Goal: Information Seeking & Learning: Learn about a topic

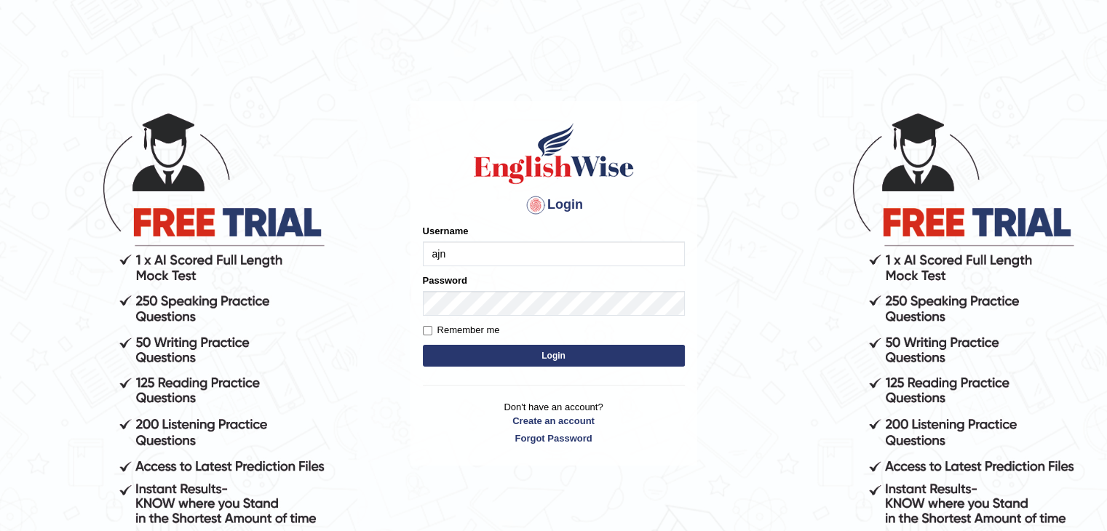
type input "ajnconcept"
click at [426, 330] on input "Remember me" at bounding box center [427, 330] width 9 height 9
checkbox input "true"
click at [538, 350] on button "Login" at bounding box center [554, 356] width 262 height 22
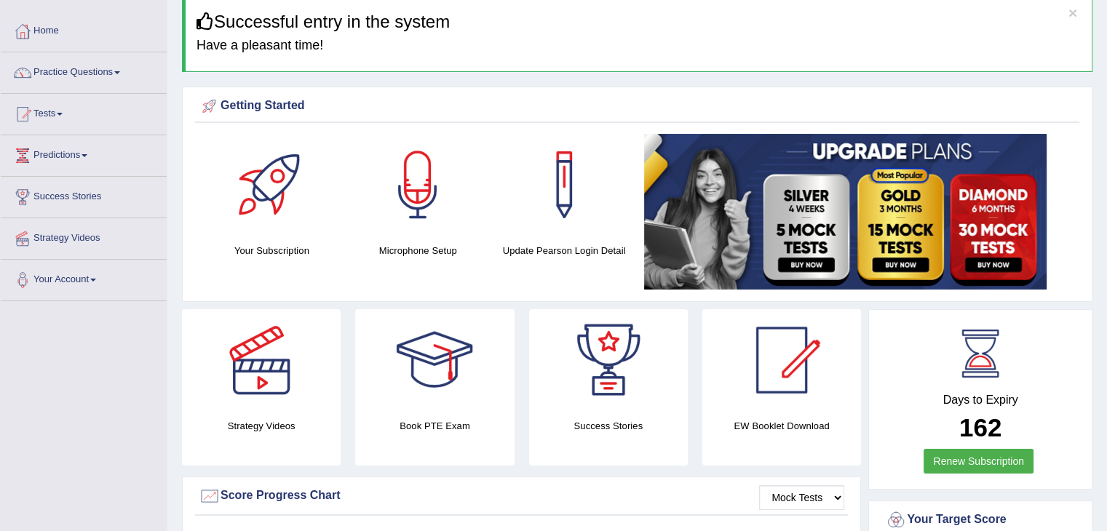
scroll to position [36, 0]
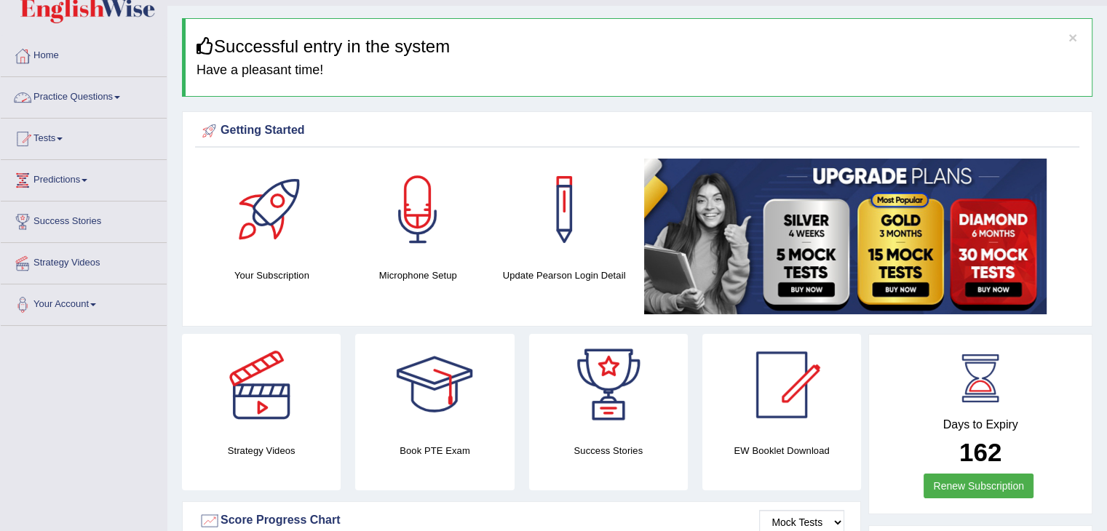
click at [112, 92] on link "Practice Questions" at bounding box center [84, 95] width 166 height 36
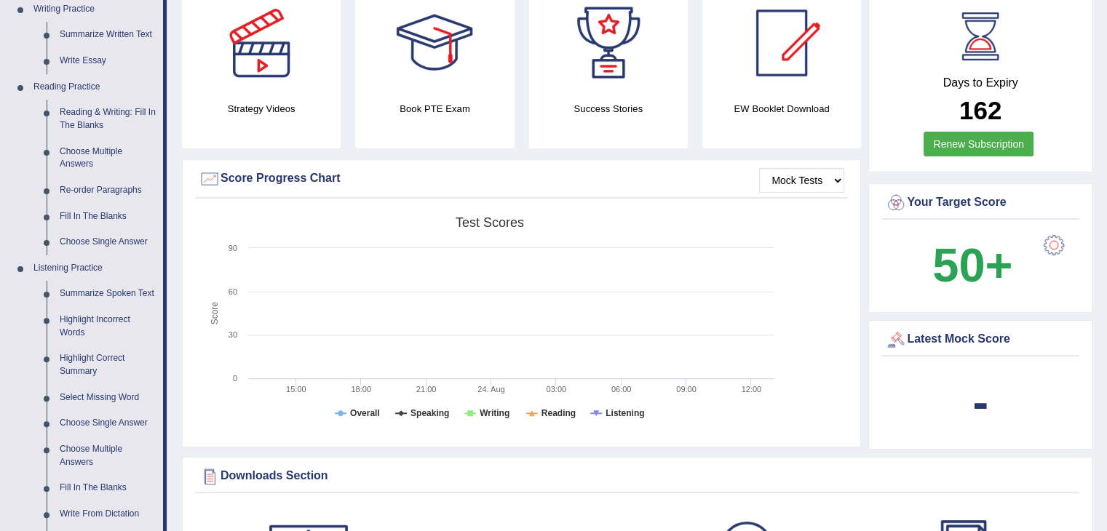
scroll to position [403, 0]
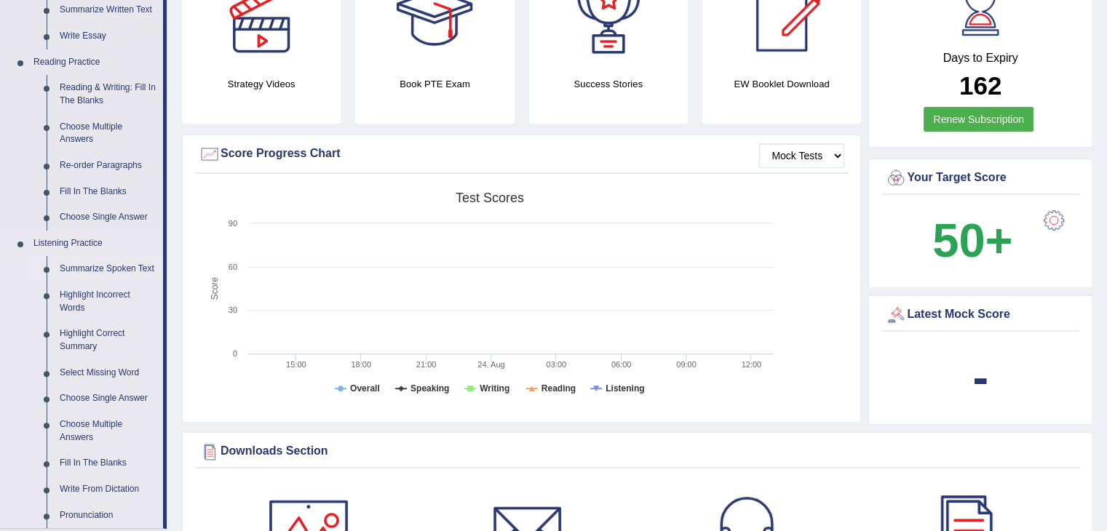
click at [101, 271] on link "Summarize Spoken Text" at bounding box center [108, 269] width 110 height 26
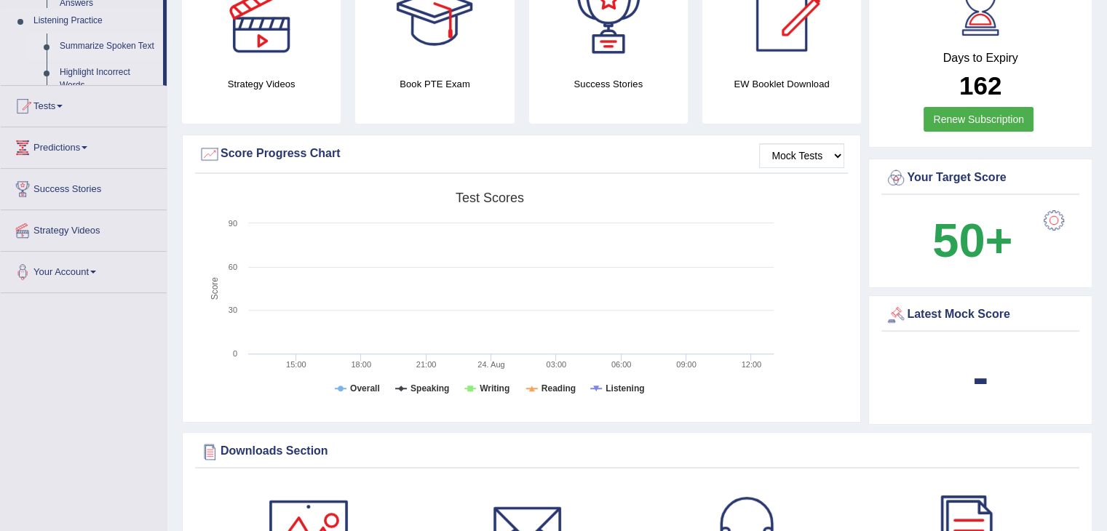
scroll to position [344, 0]
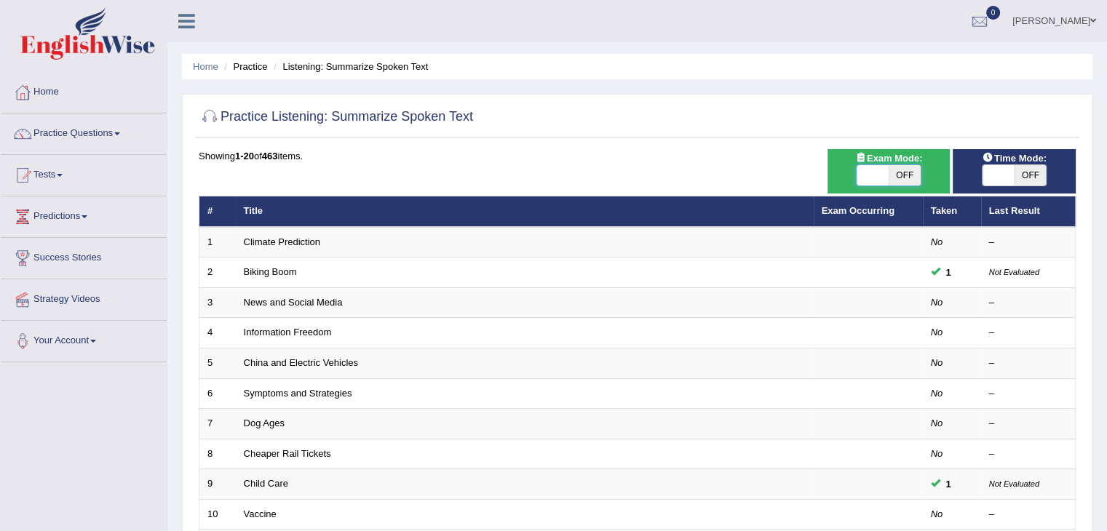
click at [866, 175] on span at bounding box center [873, 175] width 32 height 20
checkbox input "true"
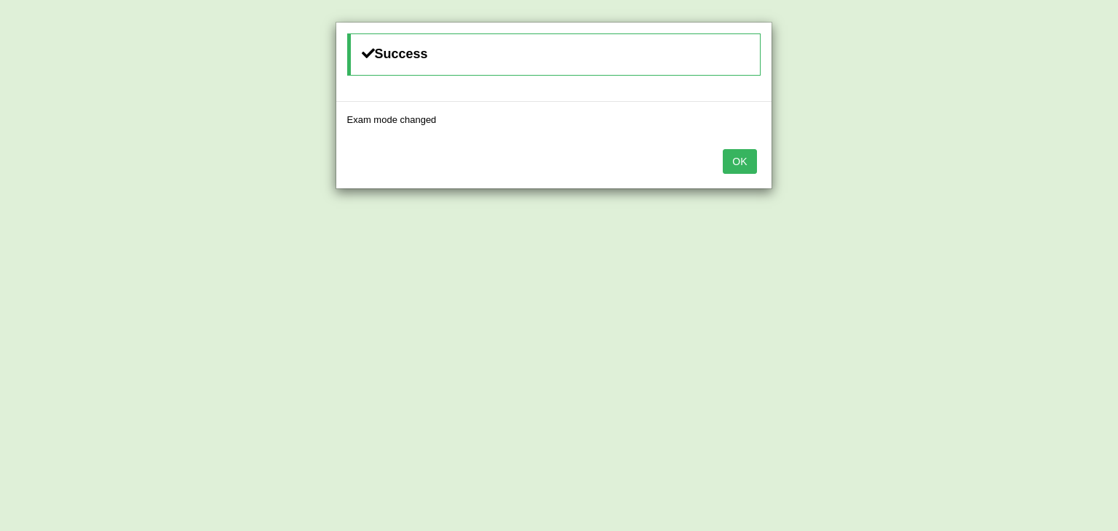
click at [735, 155] on button "OK" at bounding box center [739, 161] width 33 height 25
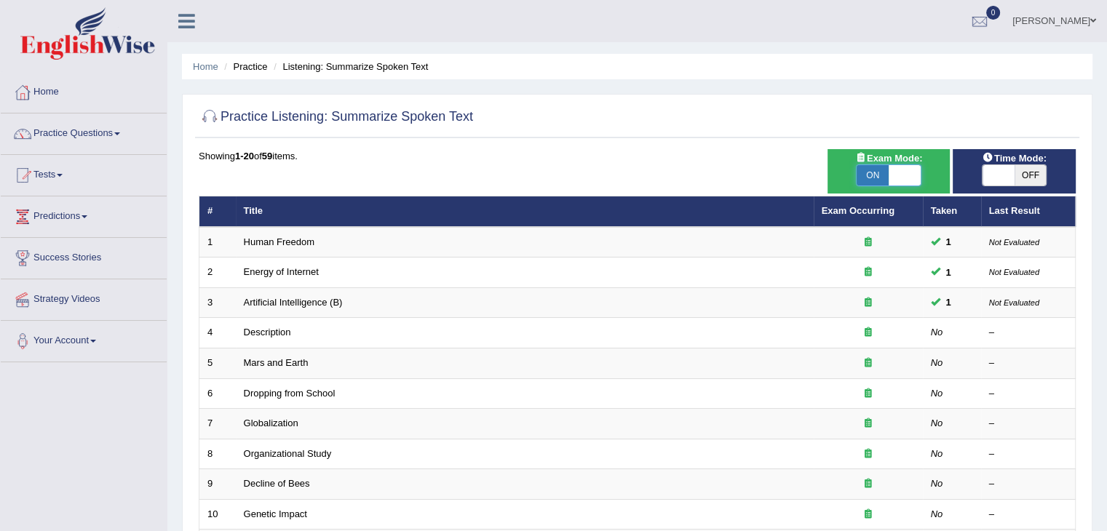
click at [904, 181] on span at bounding box center [905, 175] width 32 height 20
checkbox input "false"
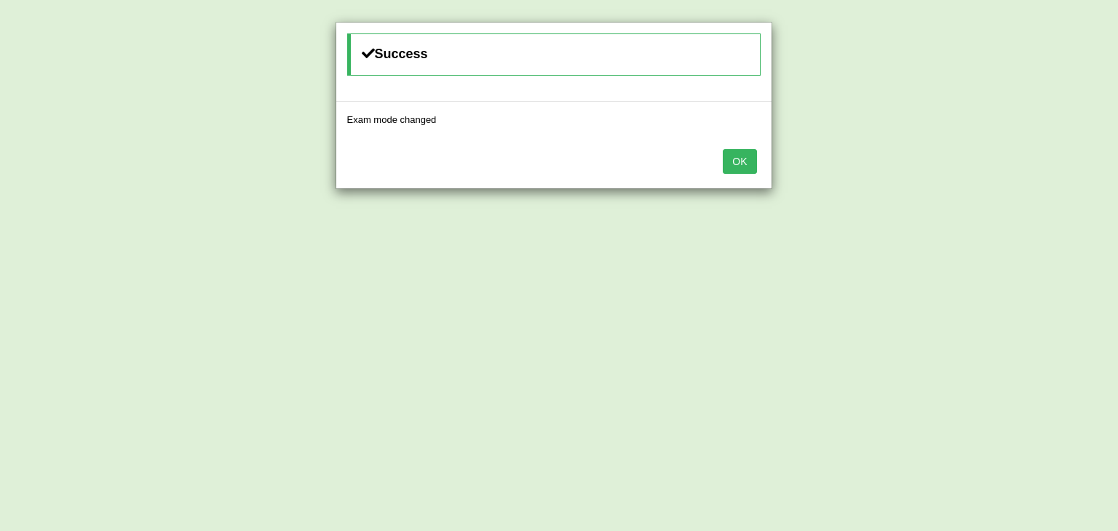
click at [734, 166] on button "OK" at bounding box center [739, 161] width 33 height 25
